Goal: Transaction & Acquisition: Purchase product/service

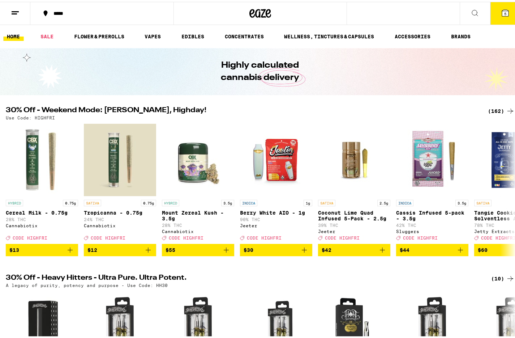
click at [506, 107] on icon at bounding box center [510, 109] width 9 height 9
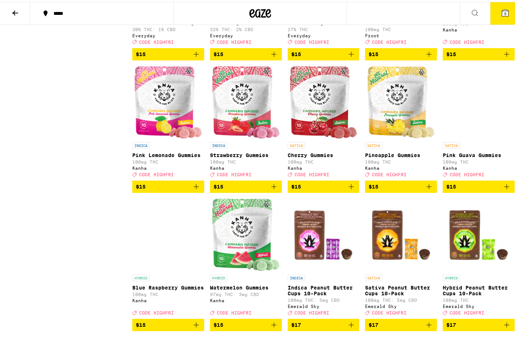
scroll to position [1738, 0]
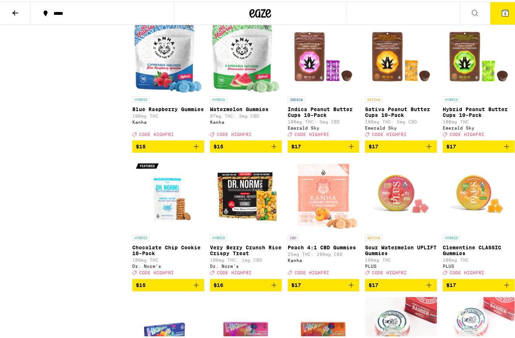
click at [172, 91] on img "Open page for Blue Raspberry Gummies from Kanha" at bounding box center [168, 54] width 68 height 72
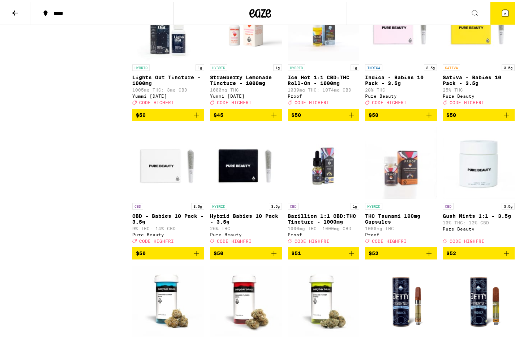
scroll to position [4003, 0]
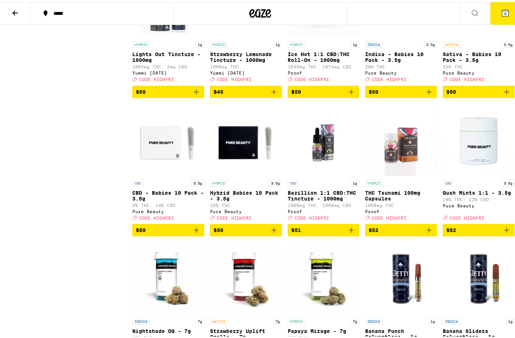
click at [309, 36] on img "Open page for Ice Hot 1:1 CBD:THC Roll-On - 1000mg from Proof" at bounding box center [324, 0] width 72 height 72
click at [326, 46] on div "HYBRID 1g" at bounding box center [324, 42] width 72 height 7
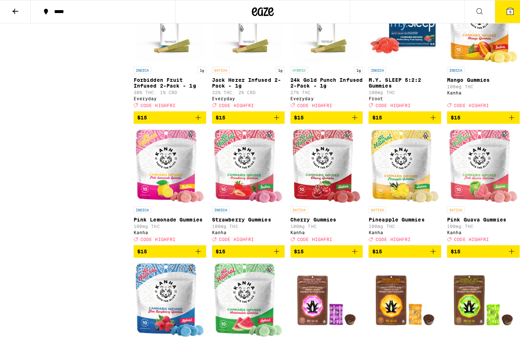
scroll to position [1505, 0]
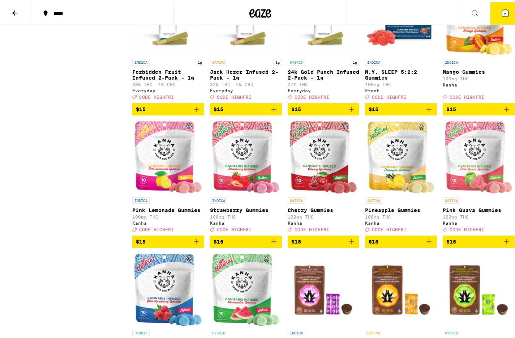
click at [426, 112] on icon "Add to bag" at bounding box center [429, 107] width 9 height 9
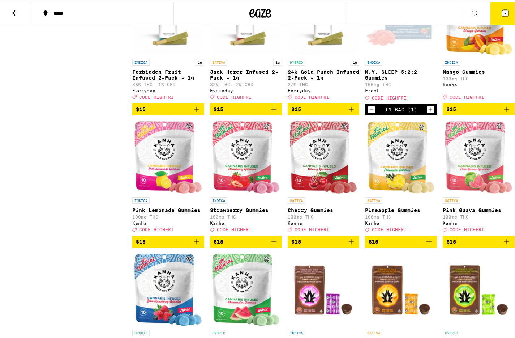
click at [427, 112] on icon "Increment" at bounding box center [430, 107] width 7 height 9
click at [502, 8] on icon at bounding box center [505, 11] width 7 height 7
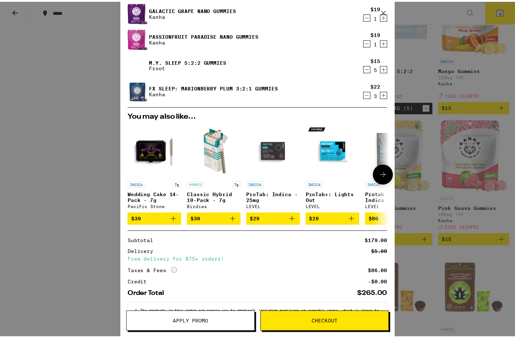
scroll to position [52, 0]
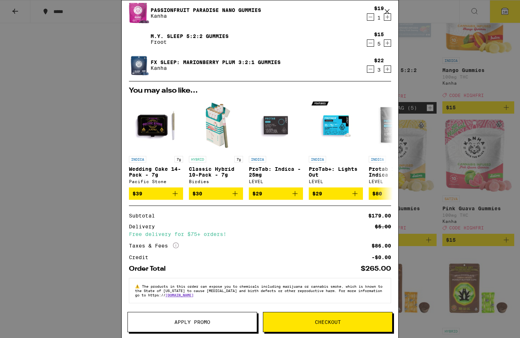
click at [192, 320] on span "Apply Promo" at bounding box center [193, 321] width 36 height 5
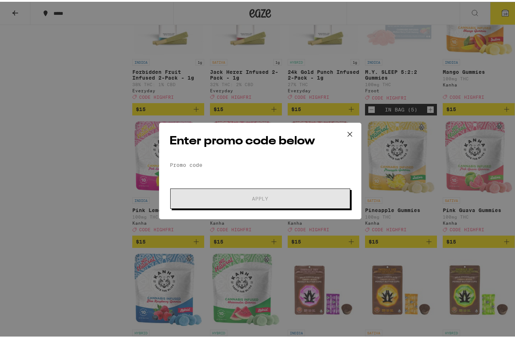
click at [218, 154] on div "Enter promo code below Promo Code Apply" at bounding box center [260, 169] width 202 height 96
click at [219, 161] on input "Promo Code" at bounding box center [259, 163] width 181 height 11
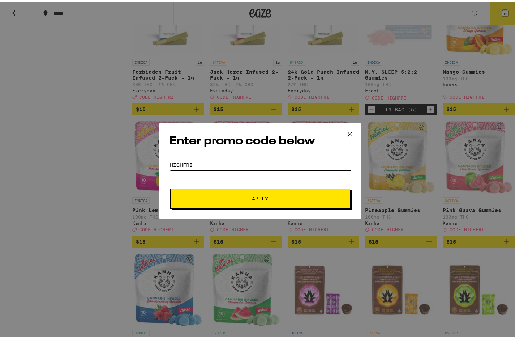
type input "HIGHFRI"
click at [261, 199] on span "Apply" at bounding box center [260, 196] width 16 height 5
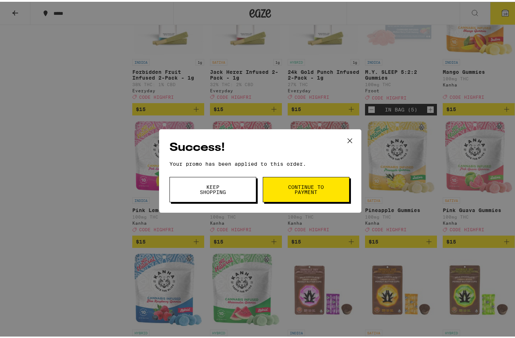
click at [316, 186] on span "Continue to payment" at bounding box center [306, 187] width 37 height 10
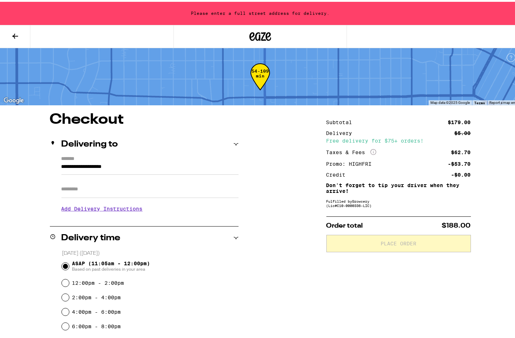
click at [77, 161] on input "**********" at bounding box center [149, 166] width 177 height 12
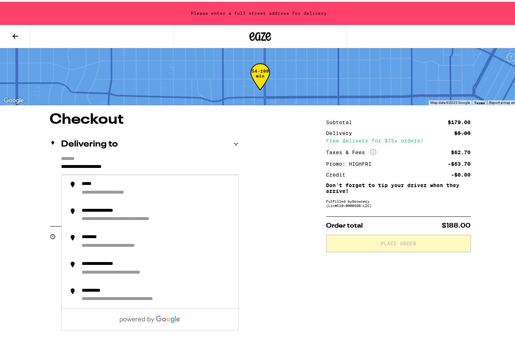
drag, startPoint x: 155, startPoint y: 166, endPoint x: 20, endPoint y: 159, distance: 135.3
click at [21, 160] on div "**********" at bounding box center [260, 335] width 520 height 448
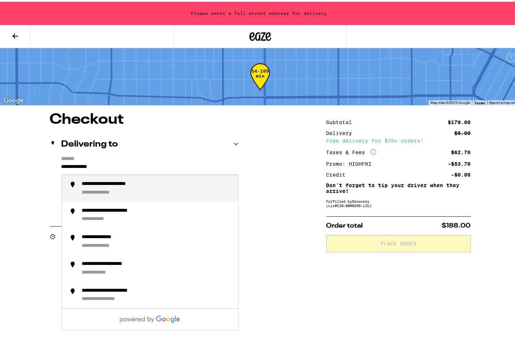
click at [123, 190] on div "**********" at bounding box center [106, 191] width 49 height 7
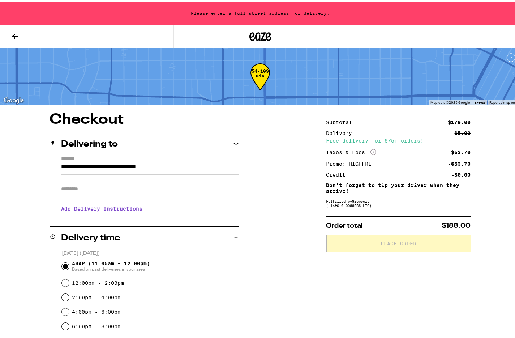
type input "**********"
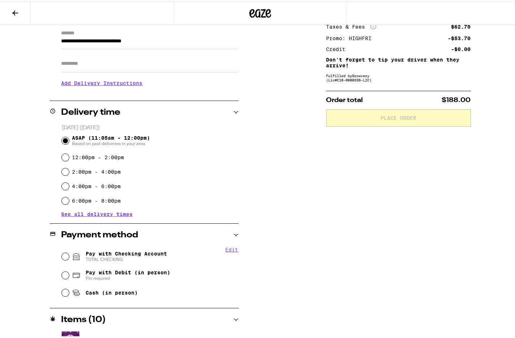
scroll to position [47, 0]
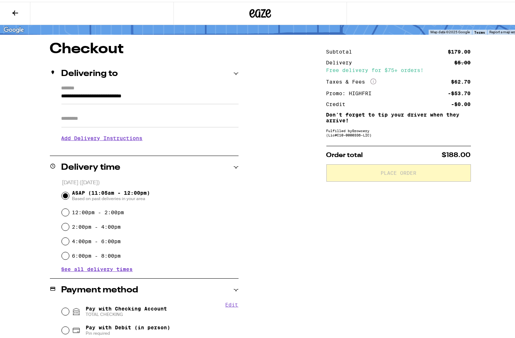
click at [123, 139] on h3 "Add Delivery Instructions" at bounding box center [149, 136] width 177 height 17
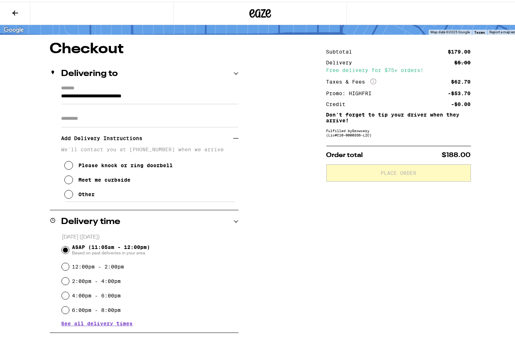
click at [107, 180] on div "Meet me curbside" at bounding box center [105, 178] width 52 height 6
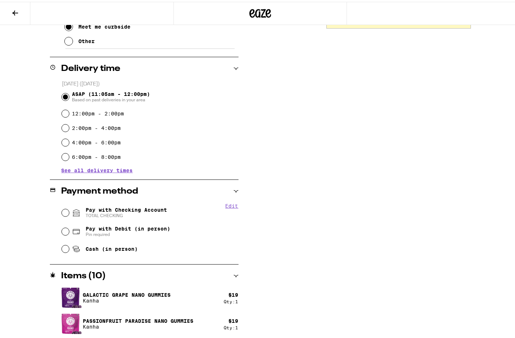
scroll to position [253, 0]
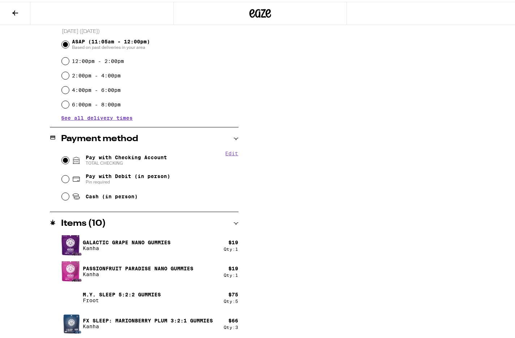
click at [65, 159] on input "Pay with Checking Account TOTAL CHECKING" at bounding box center [65, 158] width 7 height 7
radio input "true"
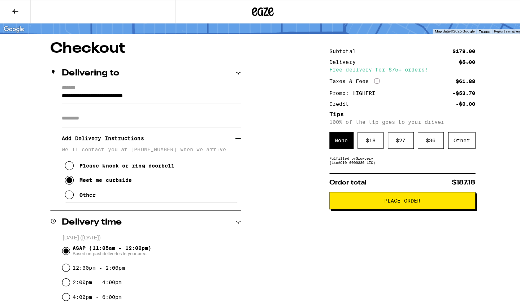
scroll to position [0, 0]
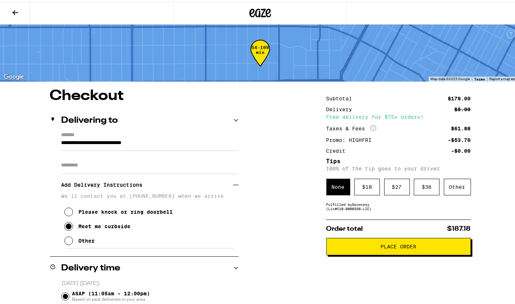
click at [18, 10] on icon at bounding box center [15, 11] width 9 height 9
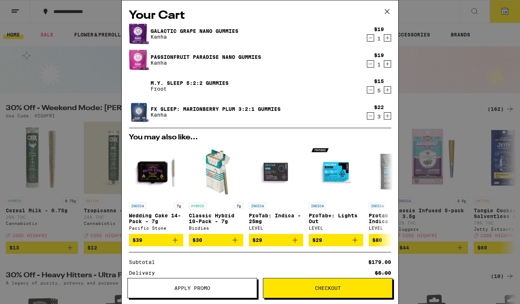
click at [385, 117] on icon "Increment" at bounding box center [388, 116] width 7 height 9
click at [358, 292] on button "Checkout" at bounding box center [328, 288] width 130 height 20
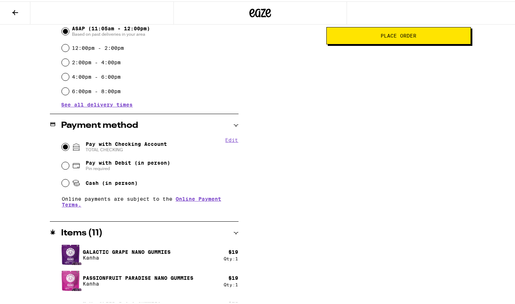
scroll to position [255, 0]
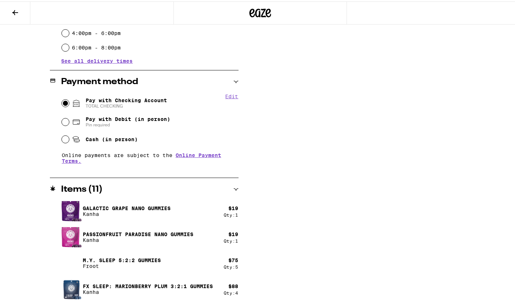
click at [107, 290] on p "Kanha" at bounding box center [148, 291] width 130 height 6
click at [106, 287] on p "FX SLEEP: Marionberry Plum 3:2:1 Gummies" at bounding box center [148, 285] width 130 height 6
click at [19, 15] on button at bounding box center [15, 11] width 30 height 23
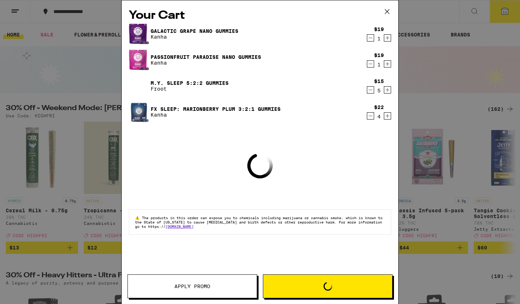
click at [152, 108] on link "FX SLEEP: Marionberry Plum 3:2:1 Gummies" at bounding box center [216, 109] width 130 height 6
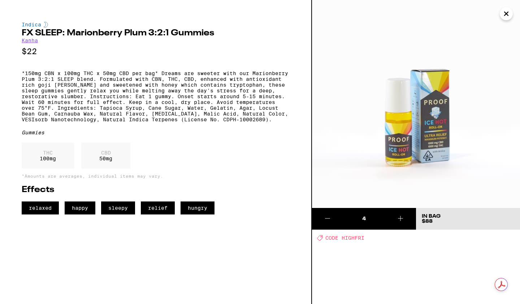
click at [17, 12] on div "Indica FX SLEEP: Marionberry Plum 3:2:1 Gummies Kanha $22 *150mg CBN x 100mg TH…" at bounding box center [156, 152] width 312 height 304
click at [511, 14] on button "Close" at bounding box center [506, 13] width 13 height 13
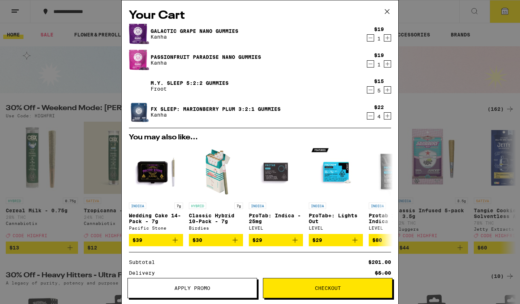
click at [368, 113] on icon "Decrement" at bounding box center [371, 116] width 7 height 9
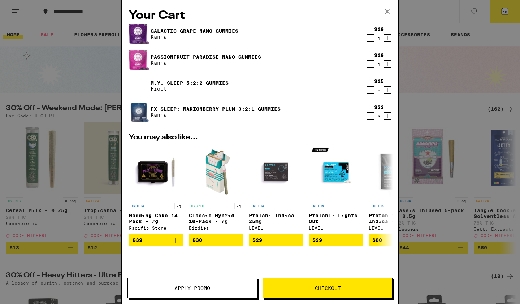
click at [368, 113] on icon "Decrement" at bounding box center [371, 116] width 7 height 9
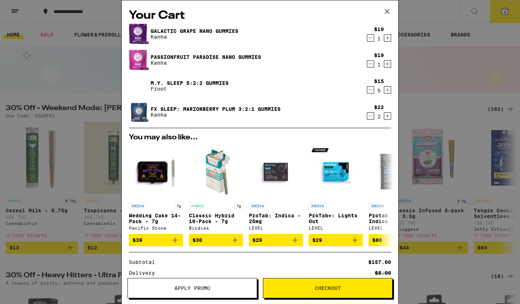
click at [385, 38] on icon "Increment" at bounding box center [388, 38] width 7 height 9
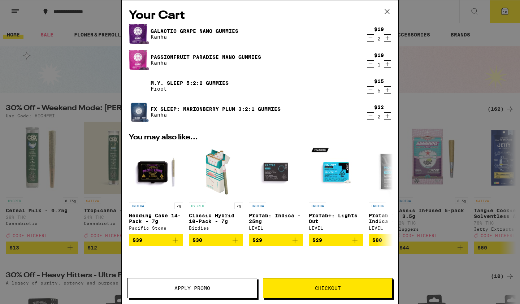
click at [385, 64] on icon "Increment" at bounding box center [388, 64] width 7 height 9
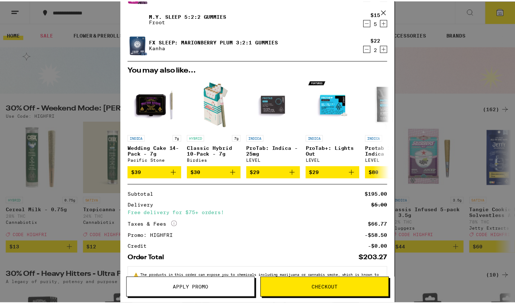
scroll to position [96, 0]
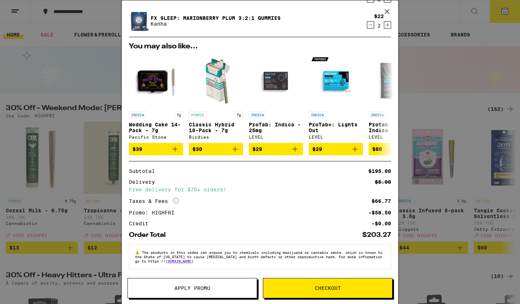
click at [360, 286] on span "Checkout" at bounding box center [327, 288] width 129 height 5
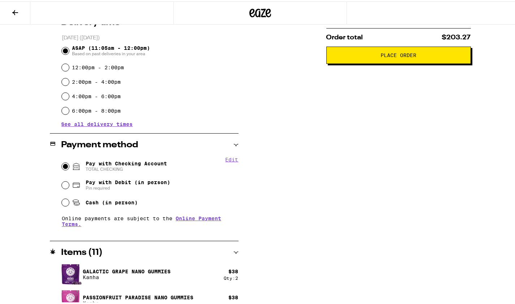
scroll to position [46, 0]
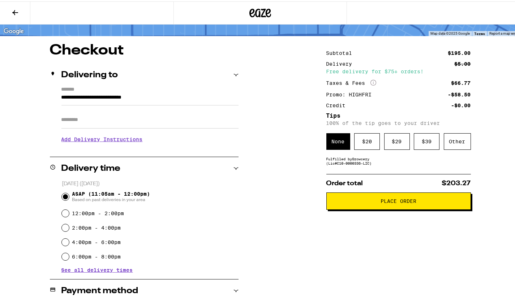
click at [401, 172] on div "Subtotal $195.00 Delivery $5.00 Free delivery for $75+ orders! Taxes & Fees Mor…" at bounding box center [398, 278] width 145 height 472
click at [448, 137] on div "Other" at bounding box center [457, 140] width 27 height 17
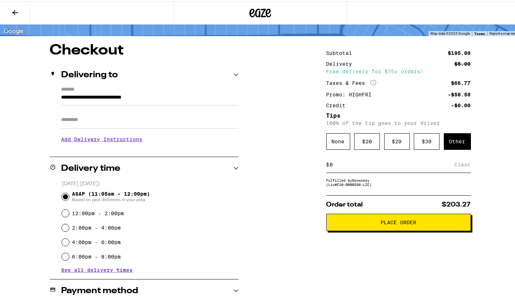
click at [411, 164] on input at bounding box center [392, 163] width 125 height 7
type input "7"
click at [464, 163] on div "Save" at bounding box center [464, 163] width 13 height 16
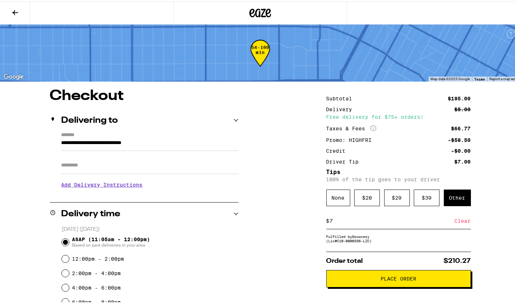
scroll to position [87, 0]
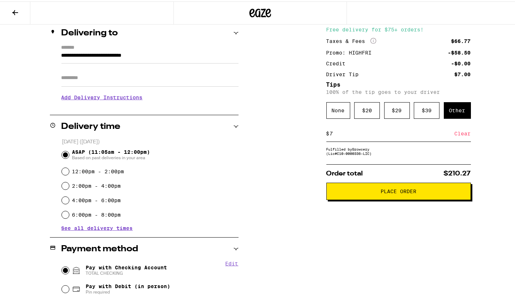
click at [411, 193] on span "Place Order" at bounding box center [399, 190] width 36 height 5
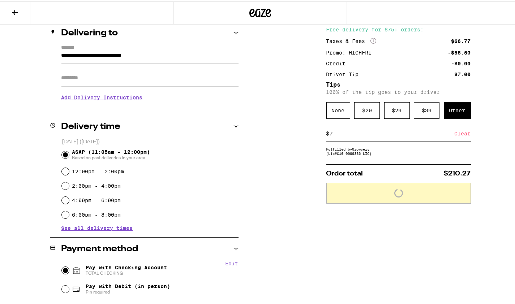
scroll to position [0, 0]
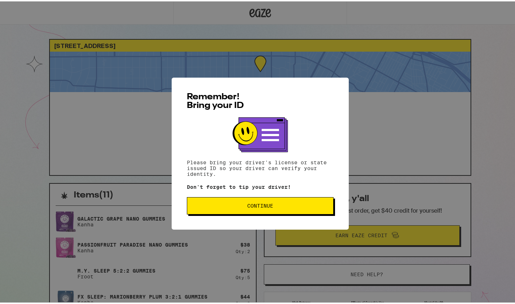
click at [262, 205] on span "Continue" at bounding box center [260, 204] width 26 height 5
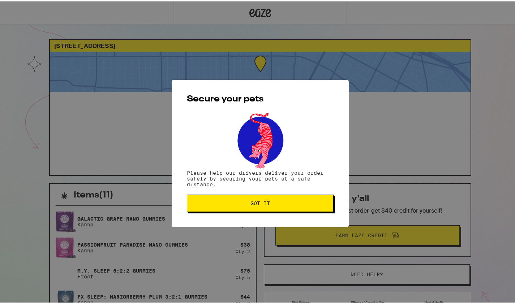
click at [266, 204] on span "Got it" at bounding box center [260, 201] width 20 height 5
